Goal: Browse casually

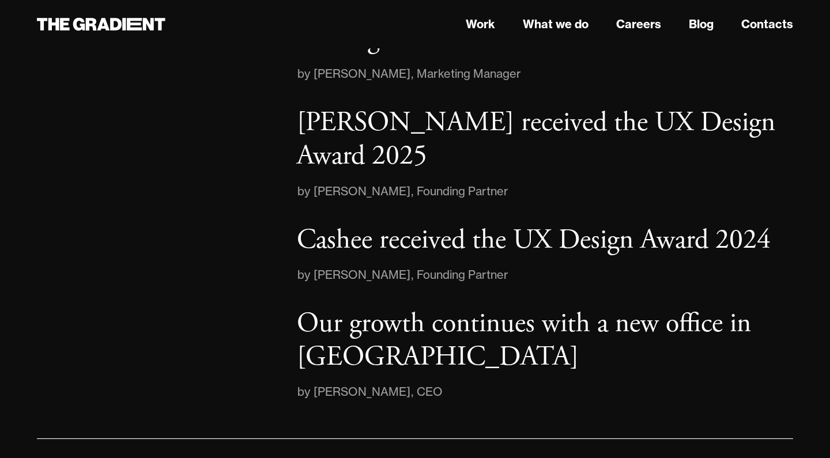
scroll to position [1702, 0]
click at [537, 17] on link "What we do" at bounding box center [556, 24] width 66 height 17
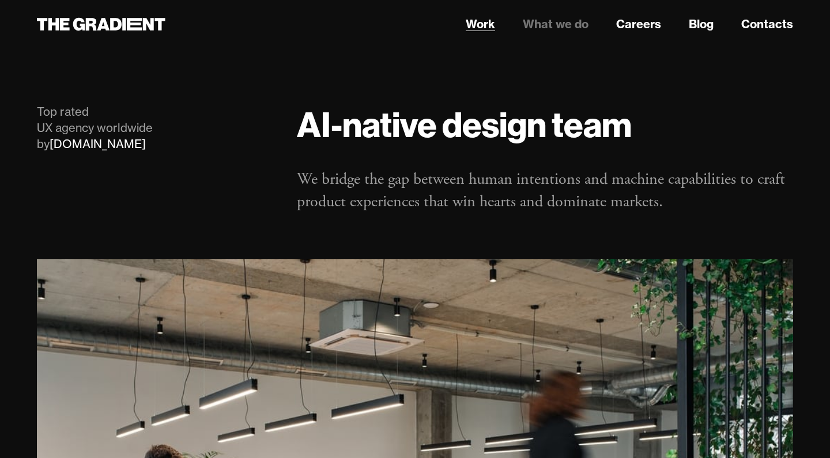
click at [484, 21] on link "Work" at bounding box center [479, 24] width 29 height 17
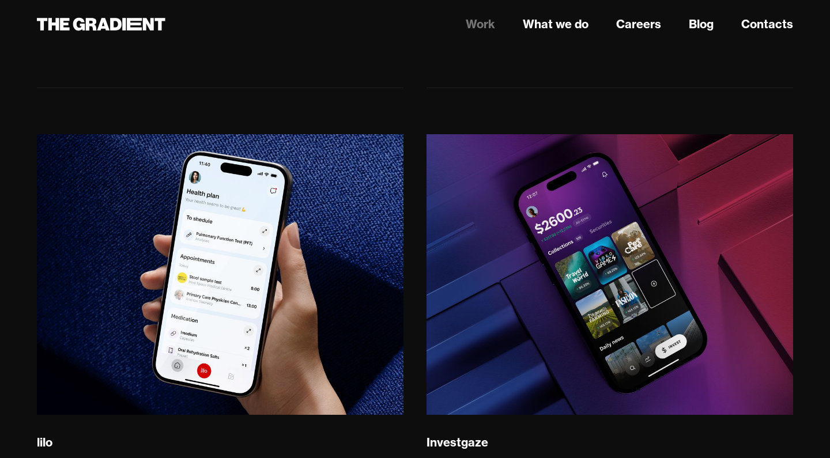
scroll to position [1054, 0]
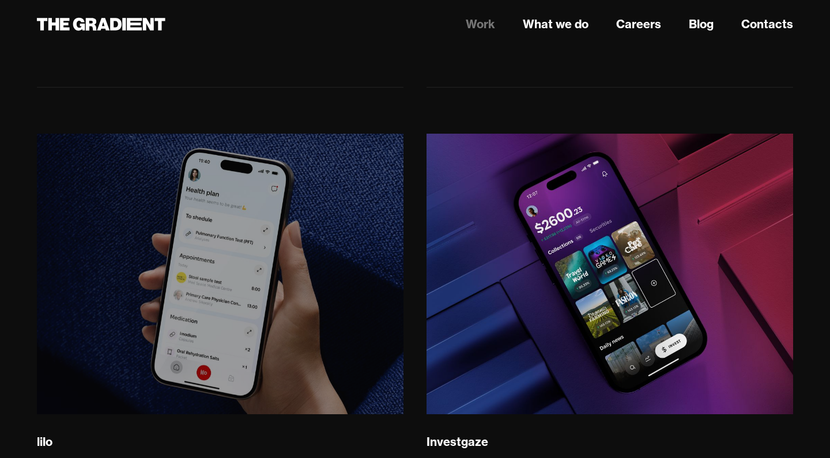
click at [295, 286] on img at bounding box center [220, 274] width 374 height 286
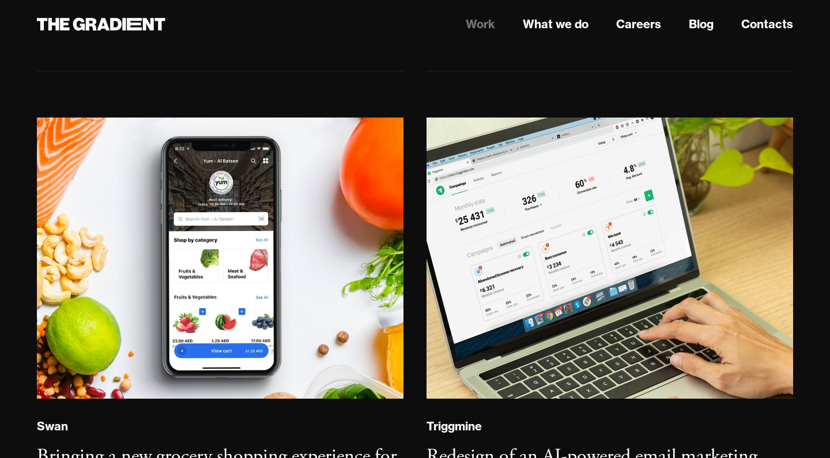
scroll to position [1569, 0]
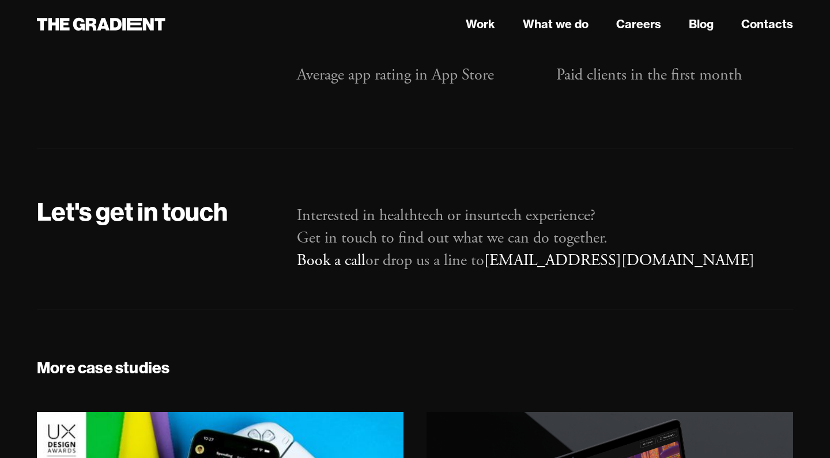
scroll to position [6668, 0]
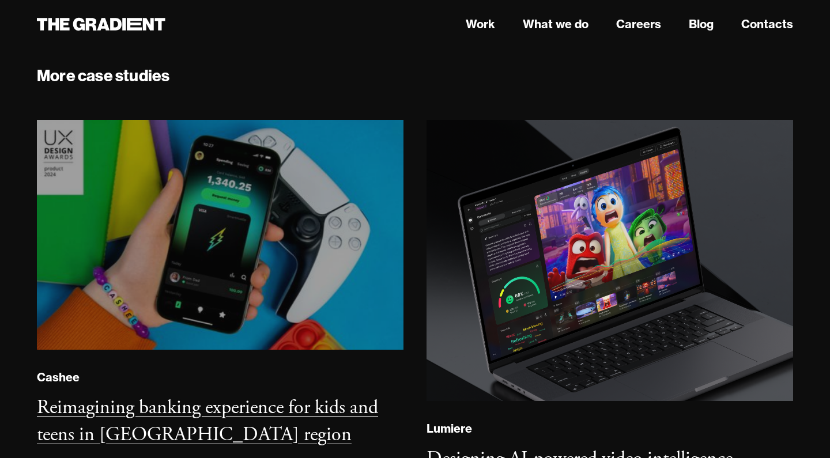
click at [243, 217] on img at bounding box center [220, 235] width 374 height 234
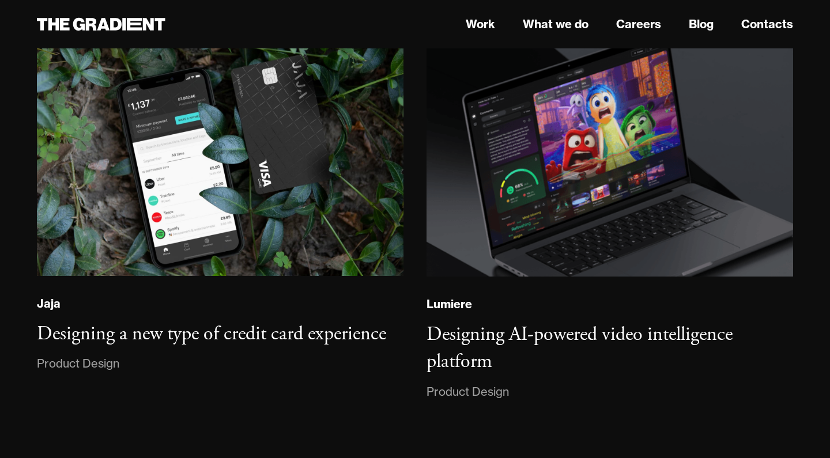
scroll to position [21868, 0]
click at [119, 18] on icon at bounding box center [101, 24] width 128 height 21
